Goal: Information Seeking & Learning: Learn about a topic

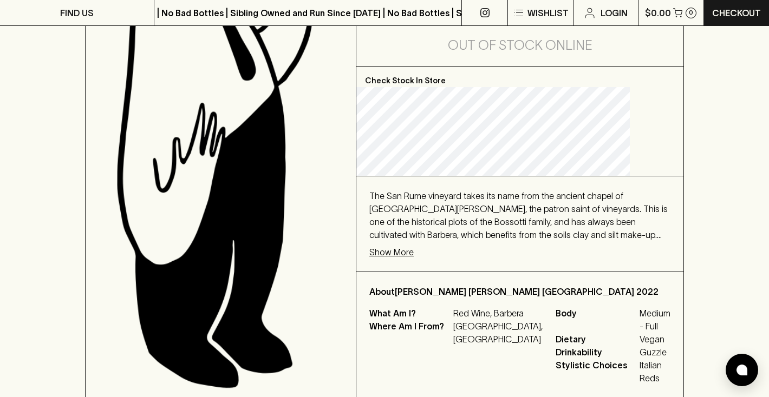
scroll to position [258, 0]
click at [414, 245] on p "Show More" at bounding box center [391, 251] width 44 height 13
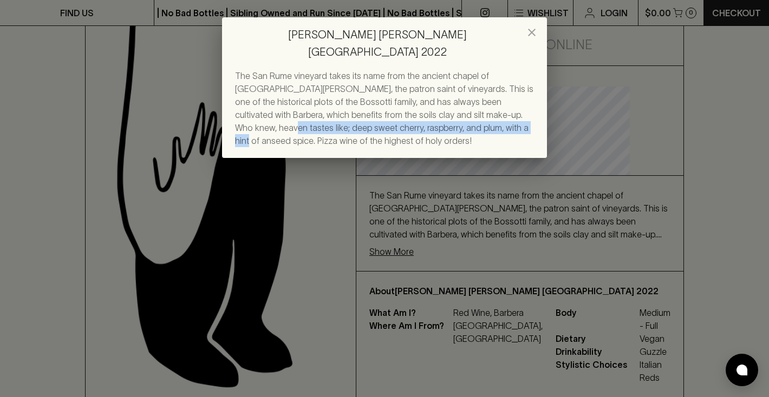
drag, startPoint x: 482, startPoint y: 97, endPoint x: 440, endPoint y: 108, distance: 44.0
click at [440, 108] on span "The San Rume vineyard takes its name from the ancient chapel of [GEOGRAPHIC_DAT…" at bounding box center [384, 108] width 298 height 75
copy span "deep sweet cherry, raspberry, and plum, with a hint of anseed spice"
click at [530, 33] on icon "close" at bounding box center [531, 32] width 13 height 13
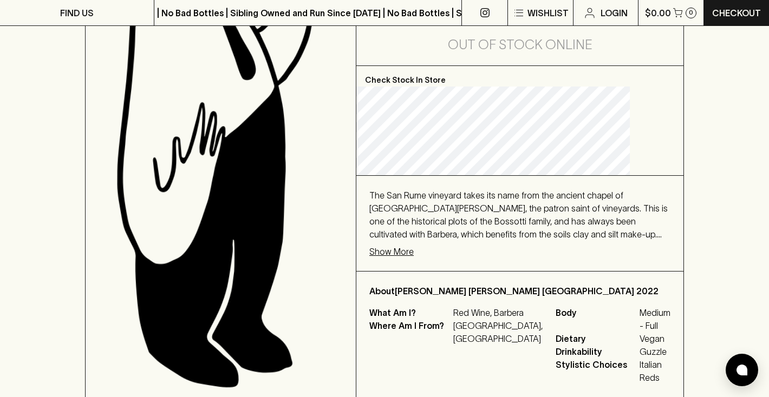
click at [414, 245] on p "Show More" at bounding box center [391, 251] width 44 height 13
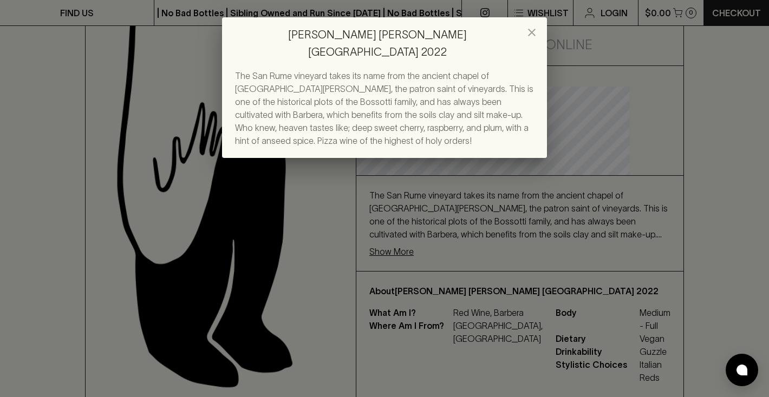
click at [531, 35] on icon "close" at bounding box center [531, 32] width 13 height 13
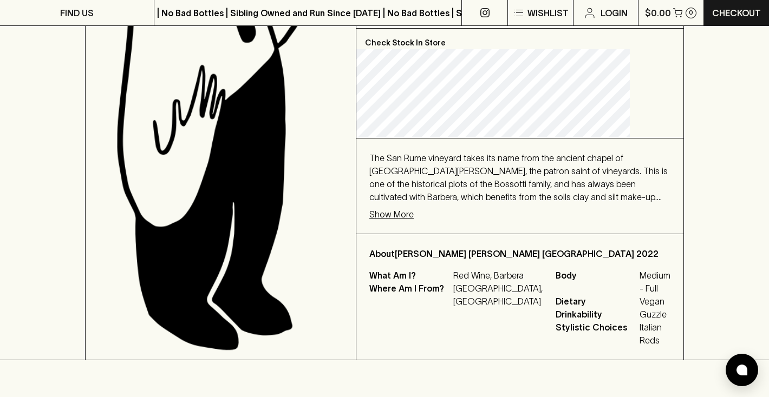
scroll to position [370, 0]
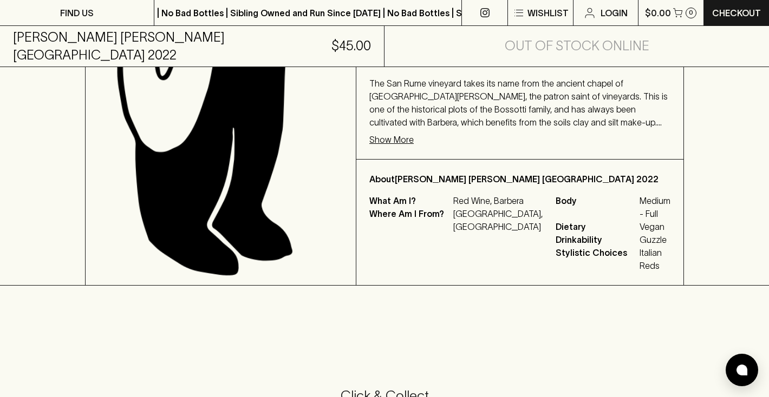
click at [414, 133] on p "Show More" at bounding box center [391, 139] width 44 height 13
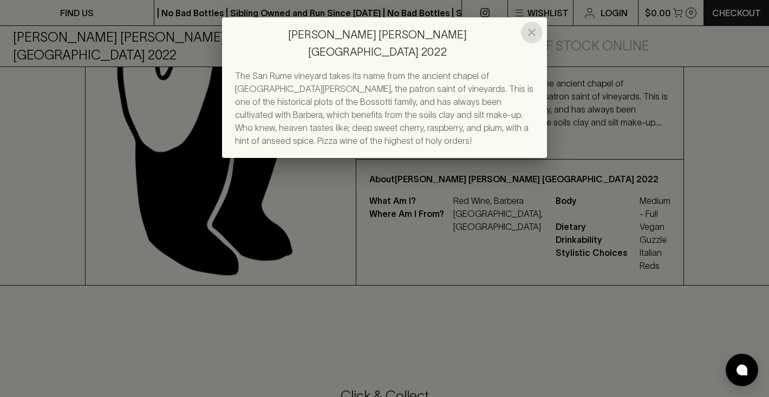
click at [524, 34] on button "close" at bounding box center [532, 33] width 22 height 22
